Goal: Information Seeking & Learning: Learn about a topic

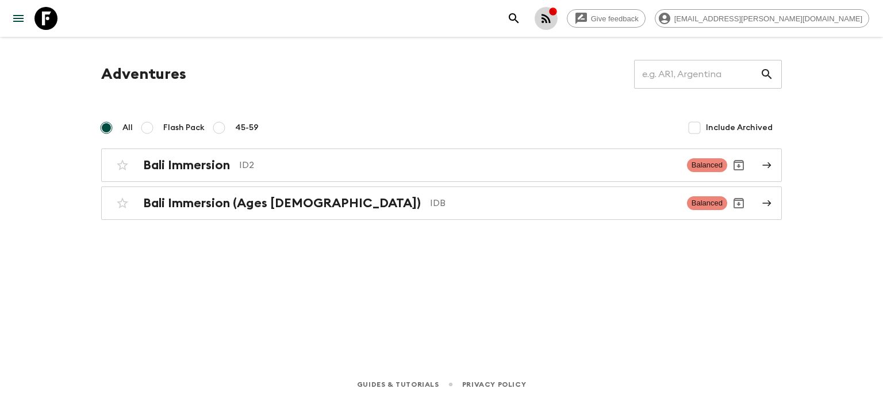
click at [551, 15] on icon "button" at bounding box center [546, 18] width 9 height 9
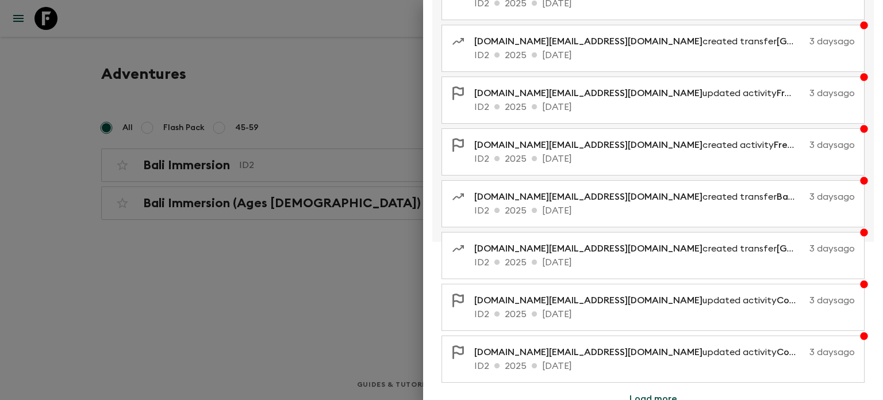
scroll to position [219, 0]
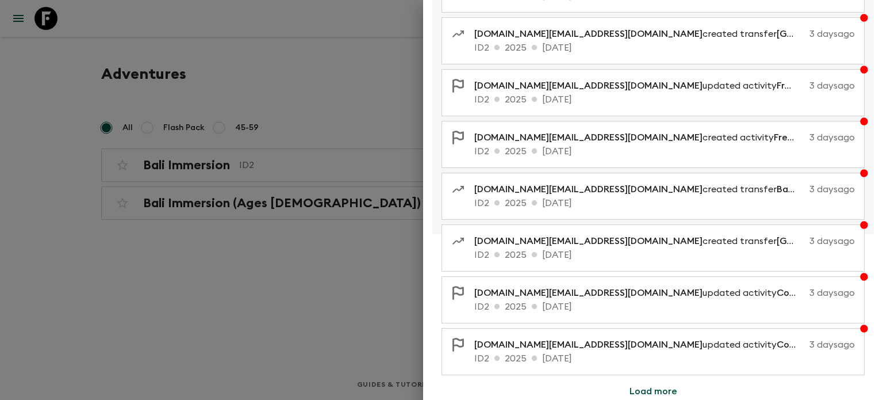
click at [354, 250] on div at bounding box center [441, 200] width 883 height 400
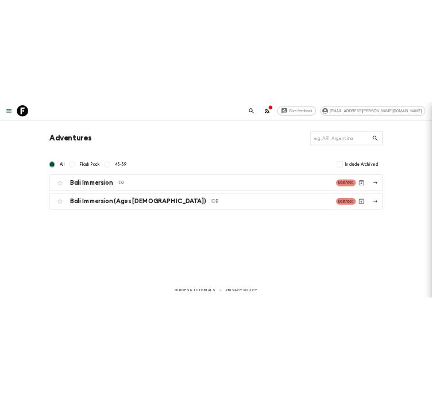
scroll to position [0, 0]
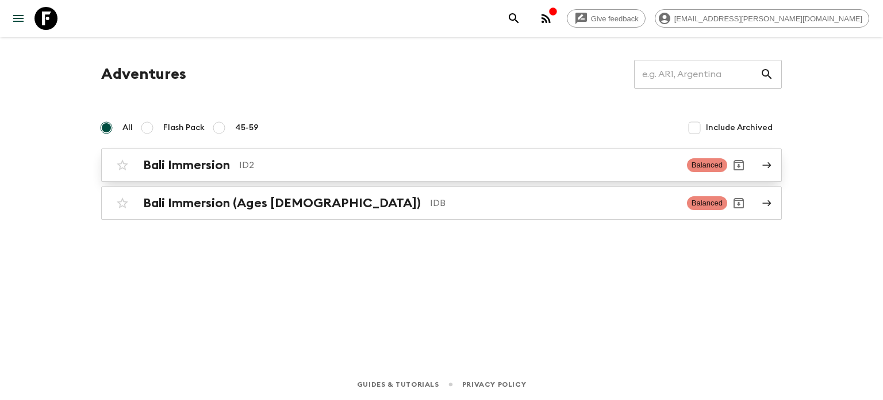
click at [356, 170] on p "ID2" at bounding box center [458, 165] width 439 height 14
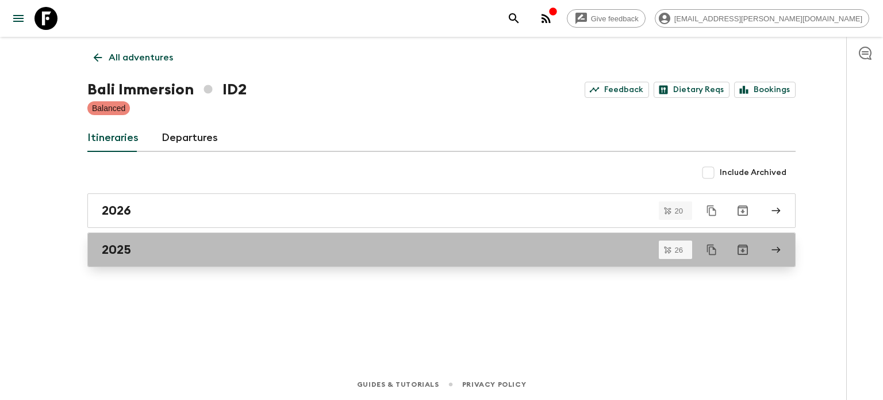
click at [202, 251] on div "2025" at bounding box center [431, 249] width 658 height 15
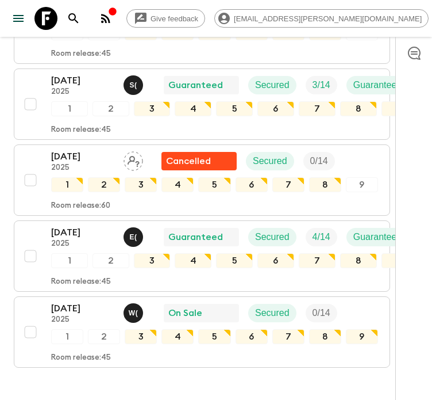
scroll to position [1863, 0]
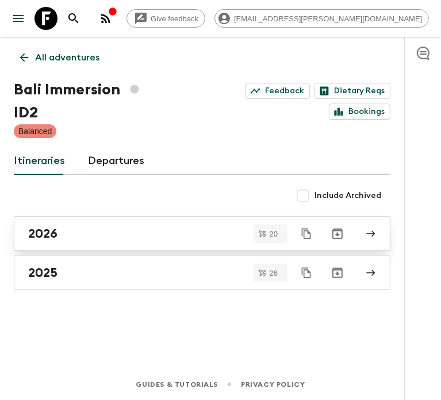
click at [136, 226] on div "2026" at bounding box center [191, 233] width 326 height 15
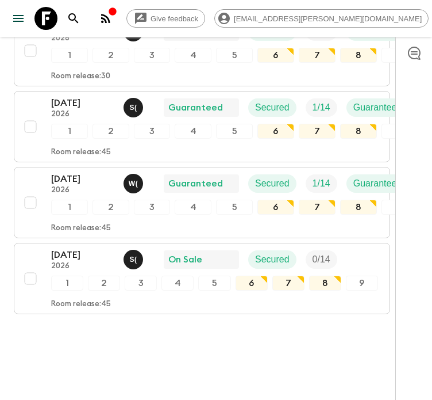
scroll to position [1463, 0]
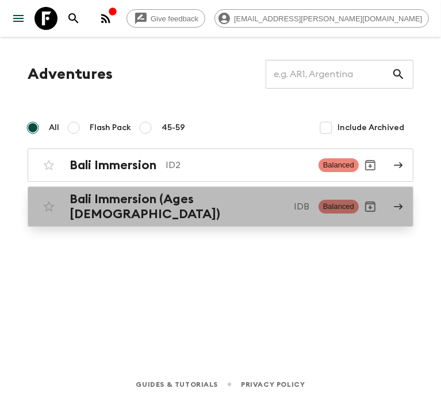
click at [132, 197] on h2 "Bali Immersion (Ages [DEMOGRAPHIC_DATA])" at bounding box center [177, 207] width 215 height 30
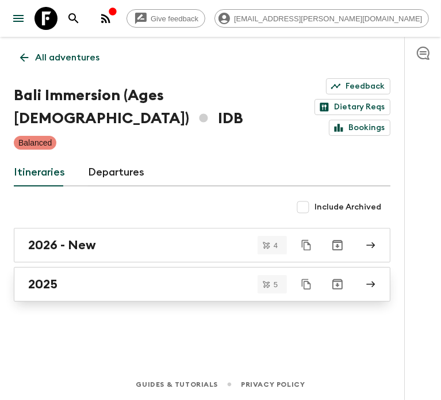
click at [185, 277] on div "2025" at bounding box center [191, 284] width 326 height 15
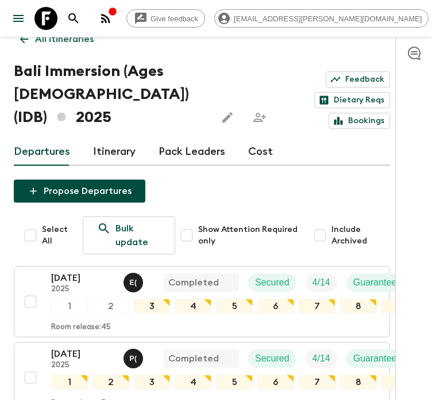
scroll to position [9, 0]
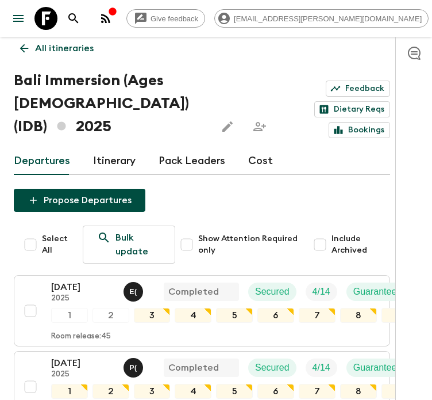
click at [20, 43] on icon at bounding box center [24, 48] width 13 height 13
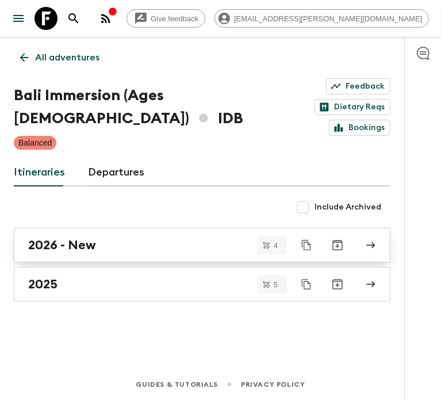
click at [135, 238] on div "2026 - New" at bounding box center [191, 245] width 326 height 15
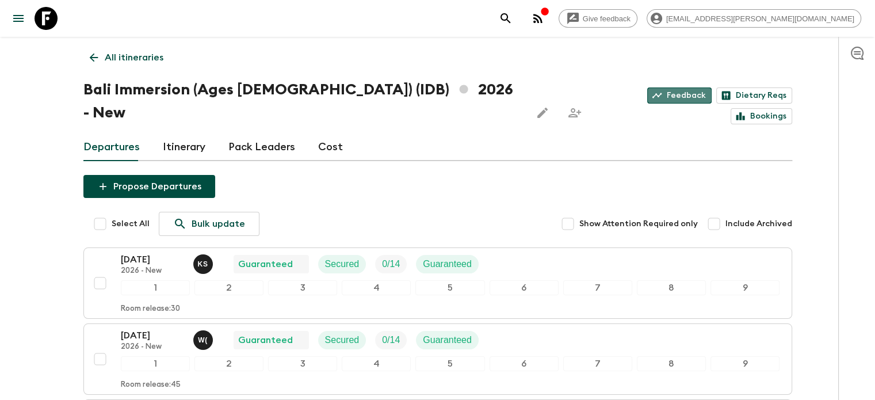
click at [647, 95] on link "Feedback" at bounding box center [679, 95] width 64 height 16
click at [114, 56] on p "All itineraries" at bounding box center [134, 58] width 59 height 14
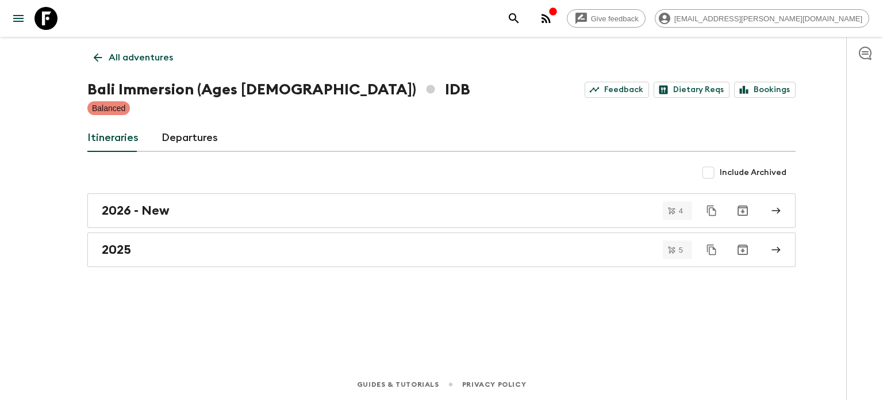
click at [115, 55] on p "All adventures" at bounding box center [141, 58] width 64 height 14
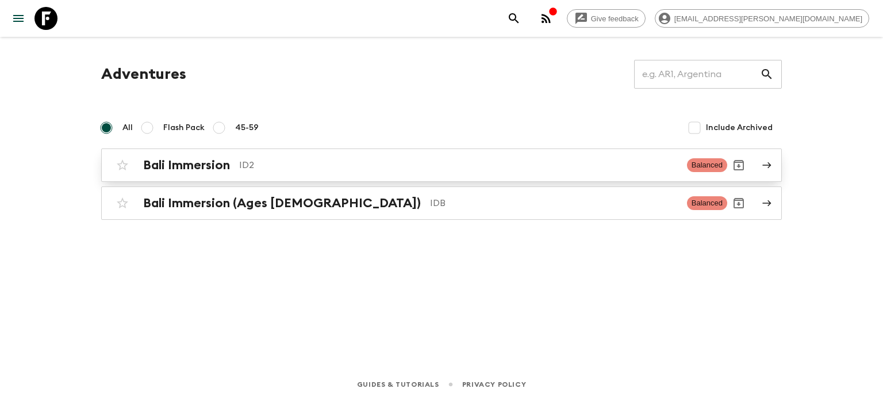
click at [173, 164] on h2 "Bali Immersion" at bounding box center [186, 165] width 87 height 15
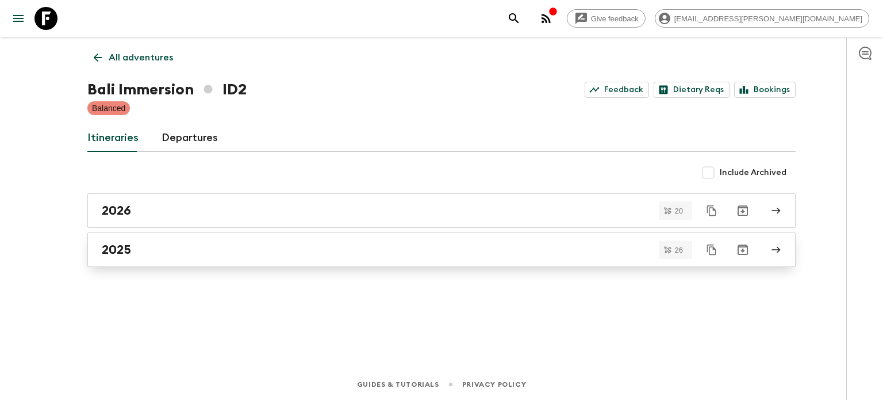
click at [559, 265] on link "2025" at bounding box center [441, 249] width 709 height 35
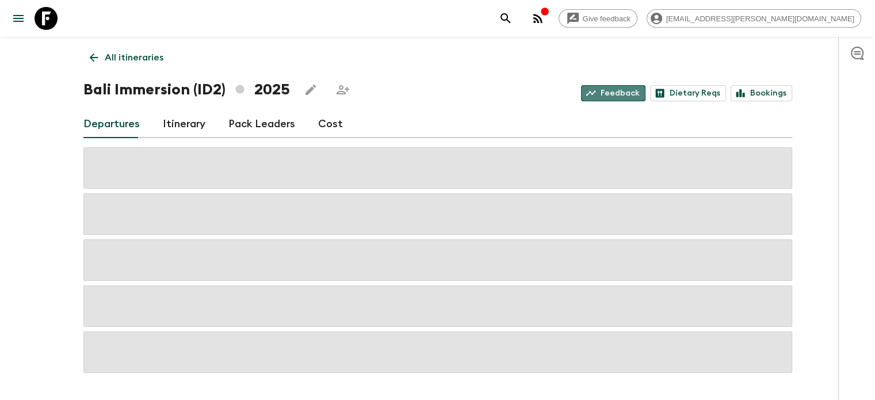
click at [626, 96] on link "Feedback" at bounding box center [613, 93] width 64 height 16
